Goal: Complete application form

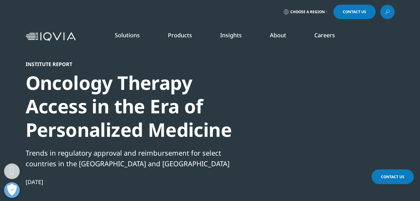
scroll to position [344, 0]
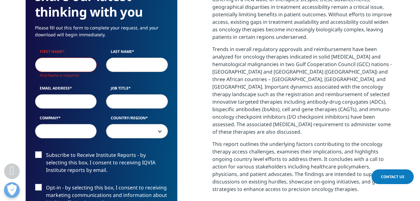
drag, startPoint x: 0, startPoint y: 0, endPoint x: 84, endPoint y: 58, distance: 101.8
click at [84, 58] on input "First Name" at bounding box center [66, 65] width 62 height 14
type input "[PERSON_NAME]"
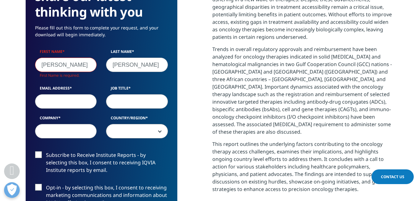
type input "[PERSON_NAME][EMAIL_ADDRESS][PERSON_NAME][DOMAIN_NAME]"
type input "Analyst"
type input "Emkay Global"
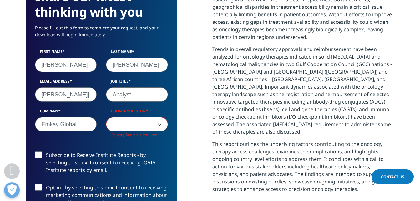
click at [135, 128] on span at bounding box center [136, 124] width 61 height 14
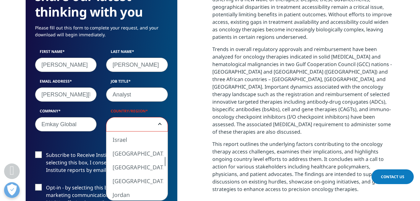
scroll to position [345, 0]
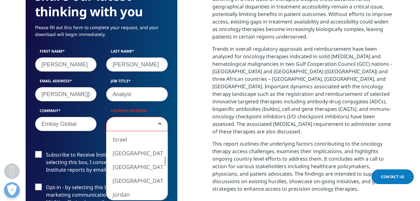
select select "[GEOGRAPHIC_DATA]"
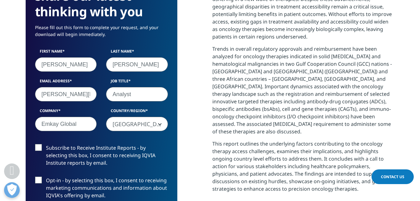
click at [143, 156] on label "Subscribe to Receive Institute Reports - by selecting this box, I consent to re…" at bounding box center [101, 157] width 133 height 26
click at [46, 144] on input "Subscribe to Receive Institute Reports - by selecting this box, I consent to re…" at bounding box center [46, 144] width 0 height 0
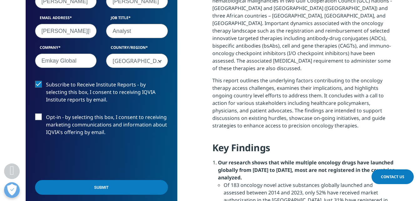
scroll to position [438, 0]
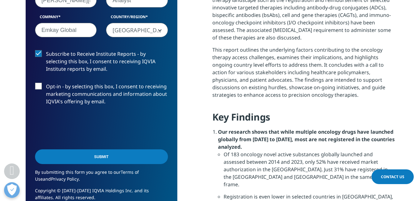
click at [124, 153] on input "Submit" at bounding box center [101, 156] width 133 height 15
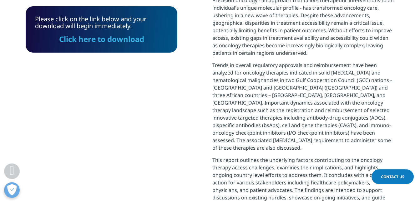
scroll to position [348, 0]
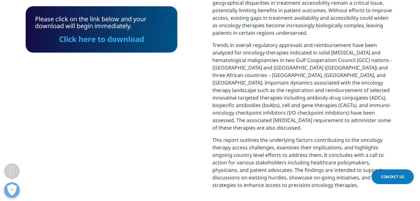
click at [124, 41] on link "Click here to download" at bounding box center [101, 39] width 85 height 10
